Goal: Navigation & Orientation: Find specific page/section

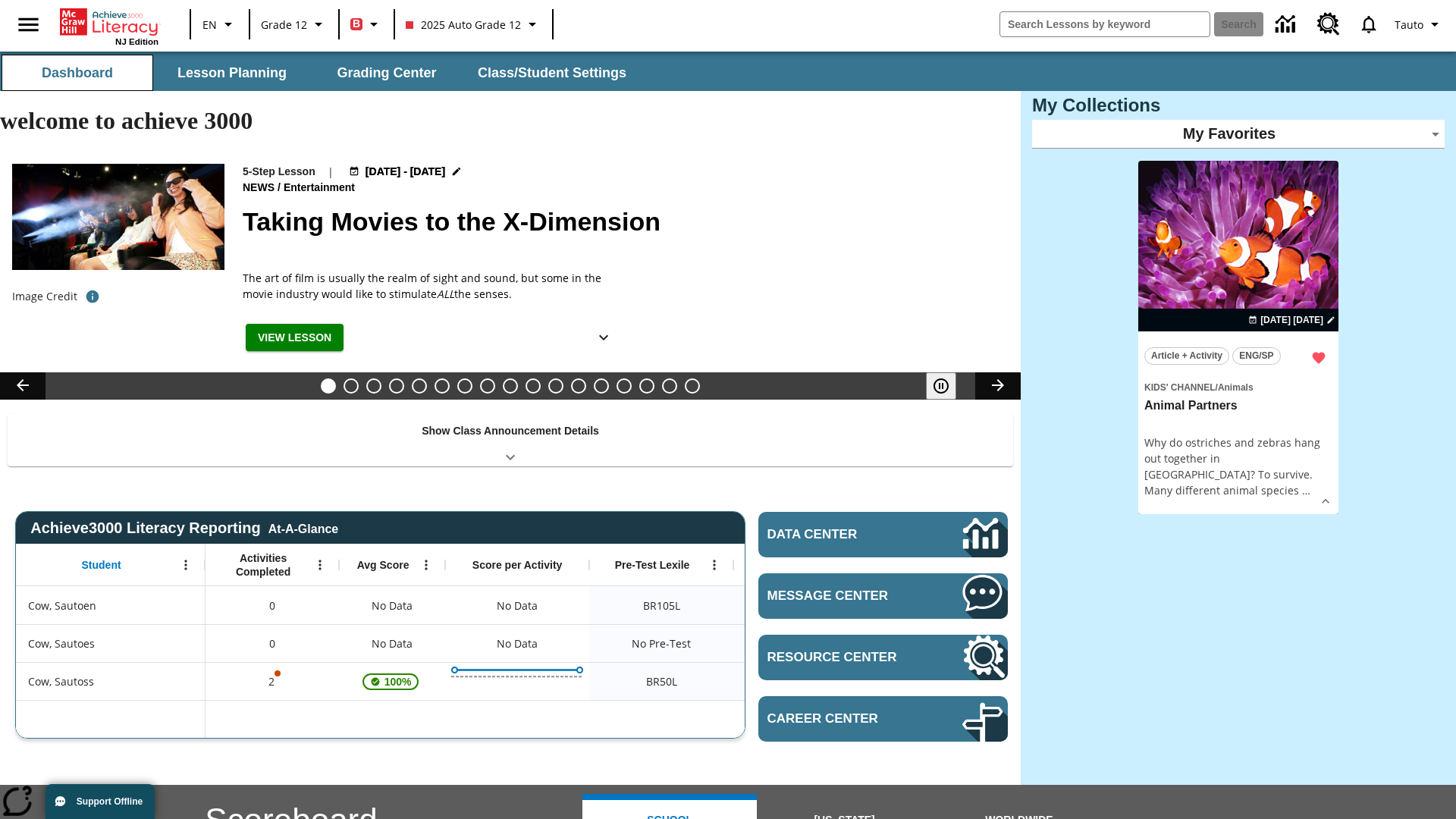
click at [77, 73] on button "Dashboard" at bounding box center [77, 72] width 152 height 36
click at [232, 73] on button "Lesson Planning" at bounding box center [232, 72] width 152 height 36
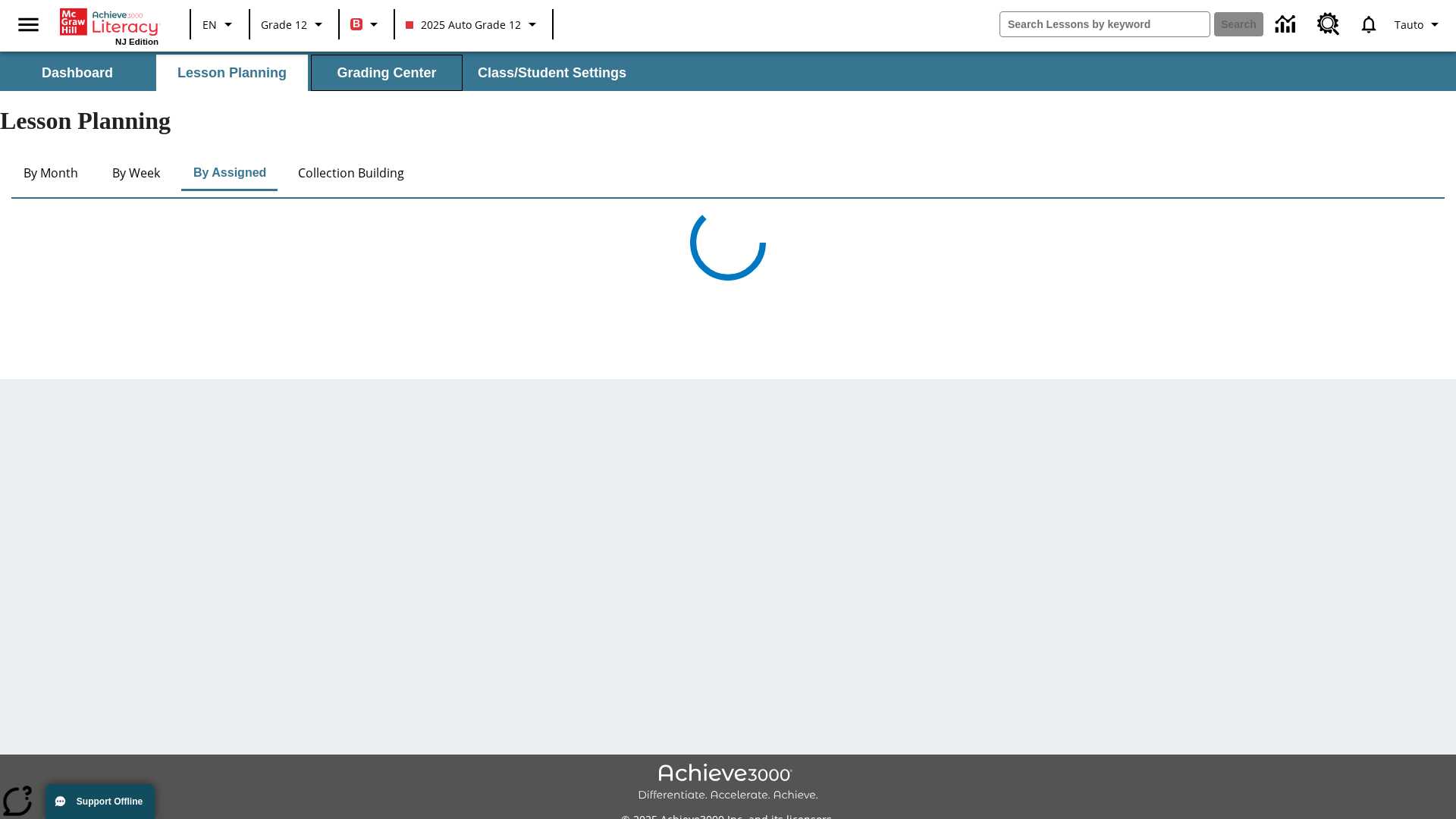
click at [386, 73] on button "Grading Center" at bounding box center [386, 72] width 152 height 36
